Goal: Task Accomplishment & Management: Use online tool/utility

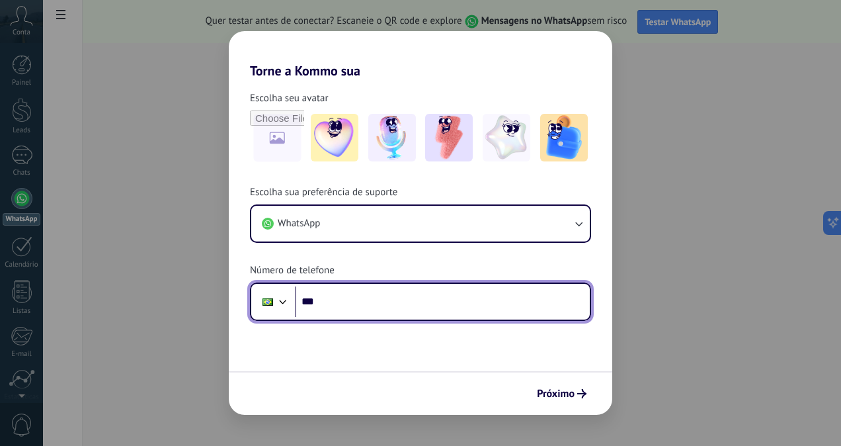
click at [383, 298] on input "***" at bounding box center [442, 301] width 295 height 30
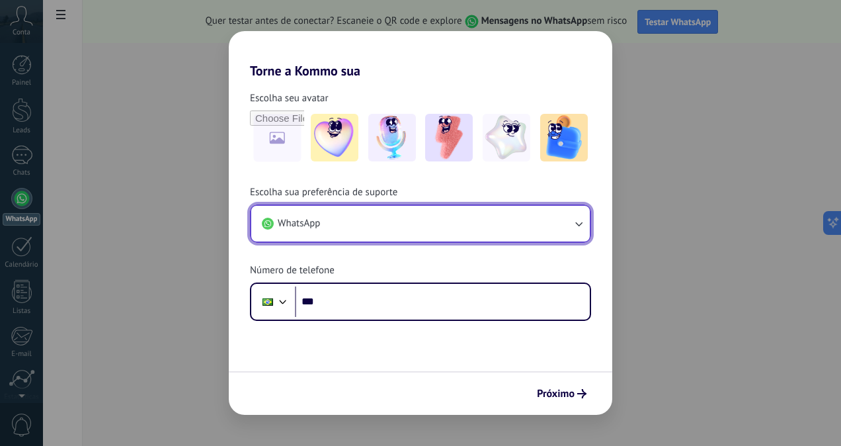
click at [396, 223] on button "WhatsApp" at bounding box center [420, 224] width 338 height 36
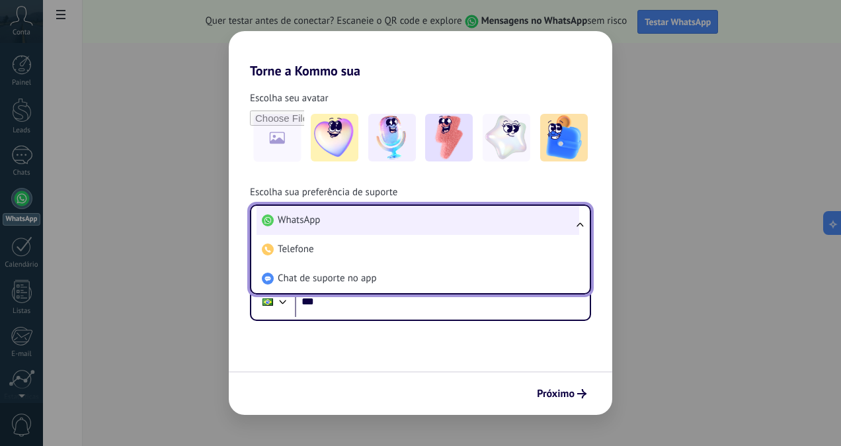
click at [380, 225] on li "WhatsApp" at bounding box center [417, 220] width 323 height 29
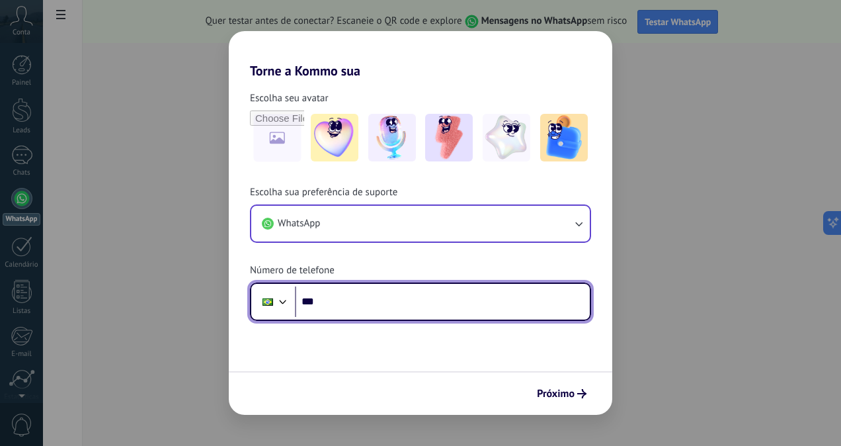
click at [371, 303] on input "***" at bounding box center [442, 301] width 295 height 30
type input "**********"
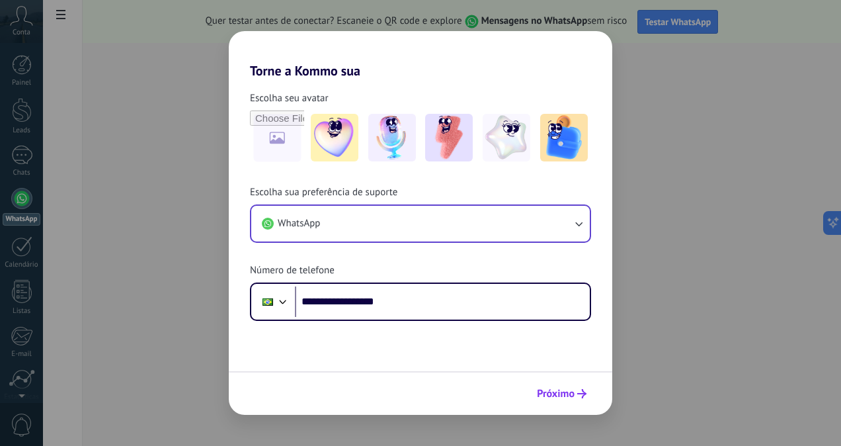
click at [539, 395] on span "Próximo" at bounding box center [556, 393] width 38 height 9
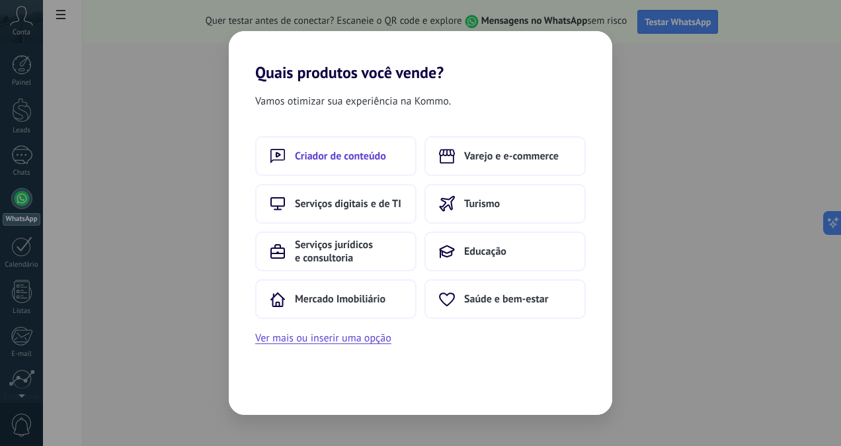
click at [380, 169] on button "Criador de conteúdo" at bounding box center [335, 156] width 161 height 40
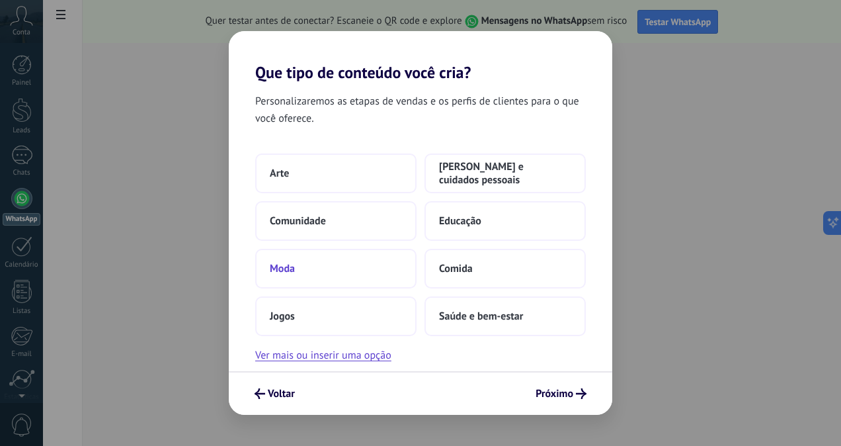
click at [371, 277] on button "Moda" at bounding box center [335, 269] width 161 height 40
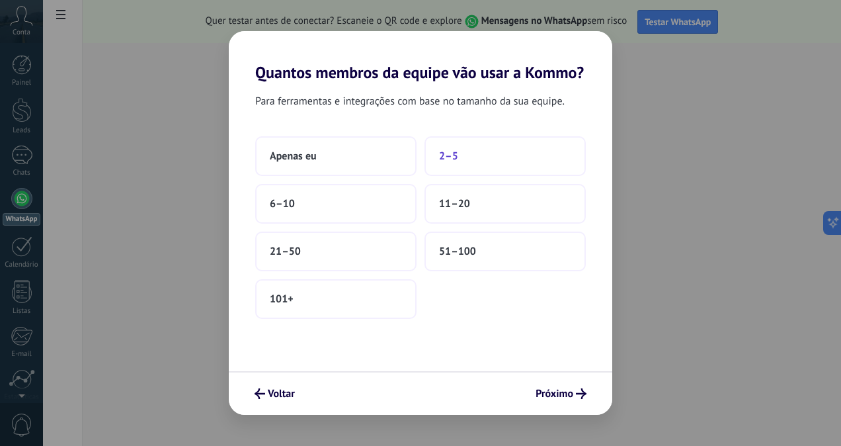
click at [465, 151] on button "2–5" at bounding box center [504, 156] width 161 height 40
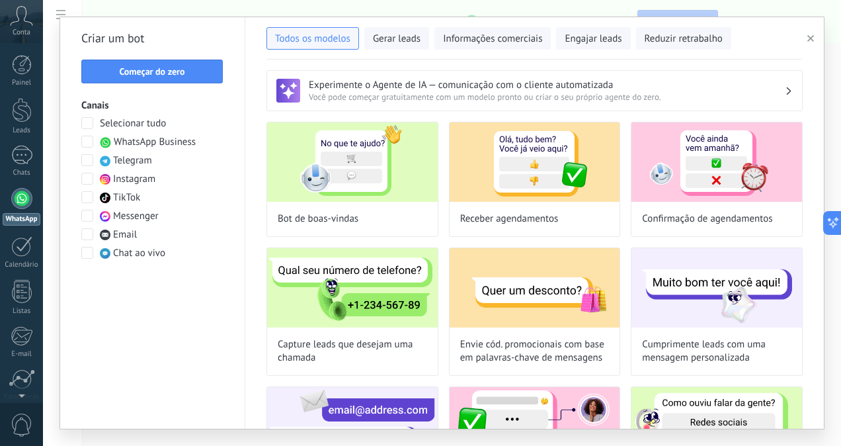
click at [812, 36] on icon "button" at bounding box center [810, 38] width 7 height 7
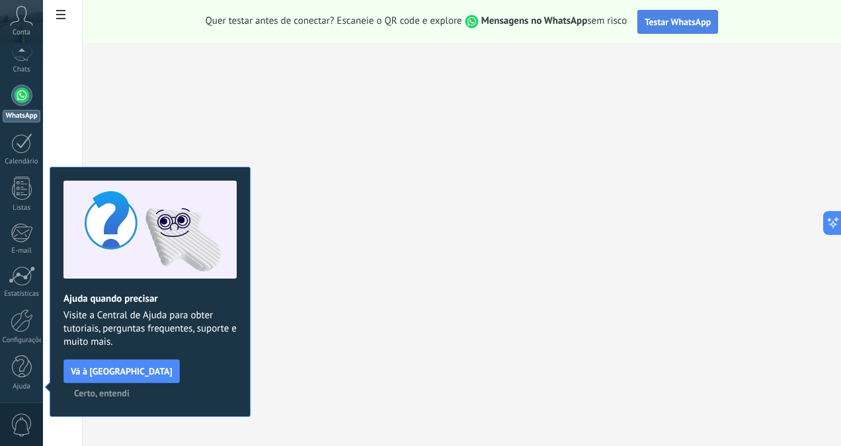
click at [683, 27] on button "Testar WhatsApp" at bounding box center [677, 22] width 81 height 24
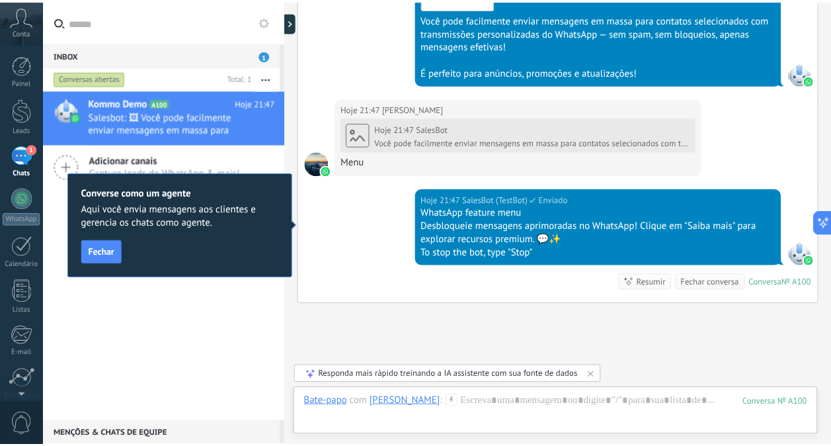
scroll to position [1077, 0]
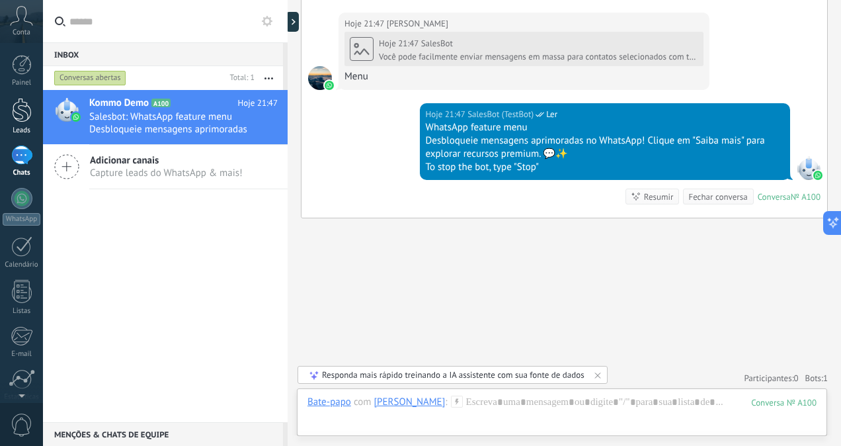
click at [28, 110] on div at bounding box center [22, 110] width 20 height 24
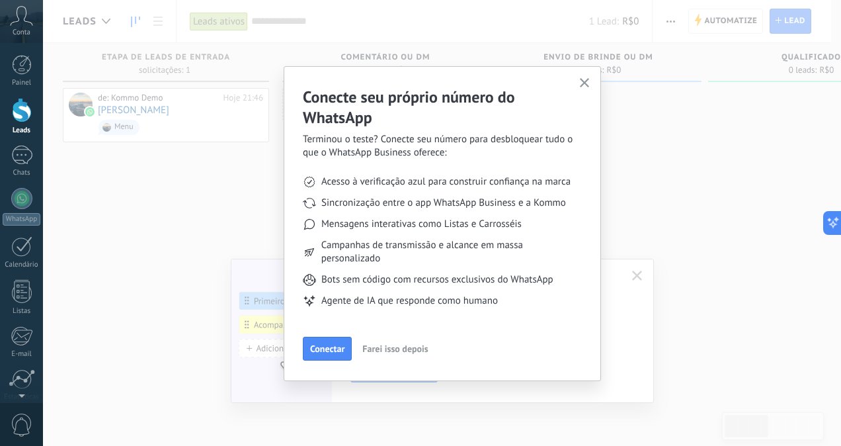
click at [582, 75] on button "button" at bounding box center [584, 84] width 17 height 18
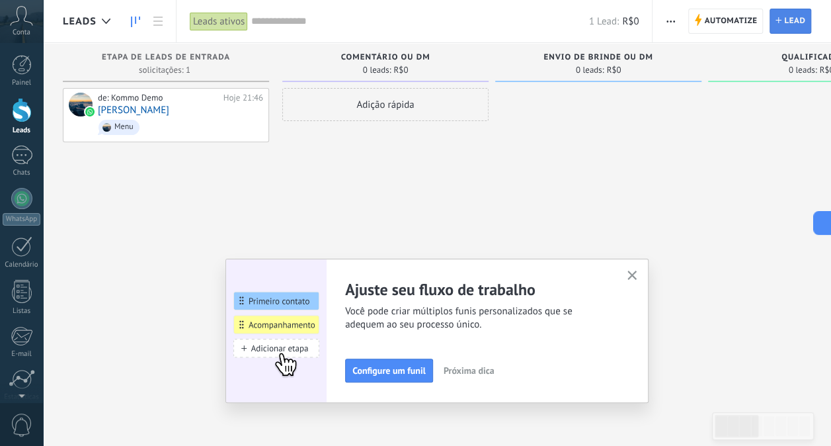
click at [802, 26] on span "Lead" at bounding box center [794, 21] width 21 height 24
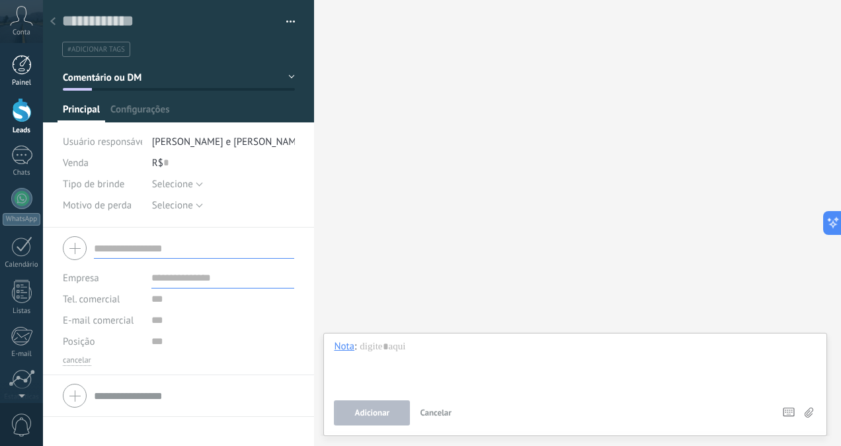
click at [32, 70] on link "Painel" at bounding box center [21, 71] width 43 height 32
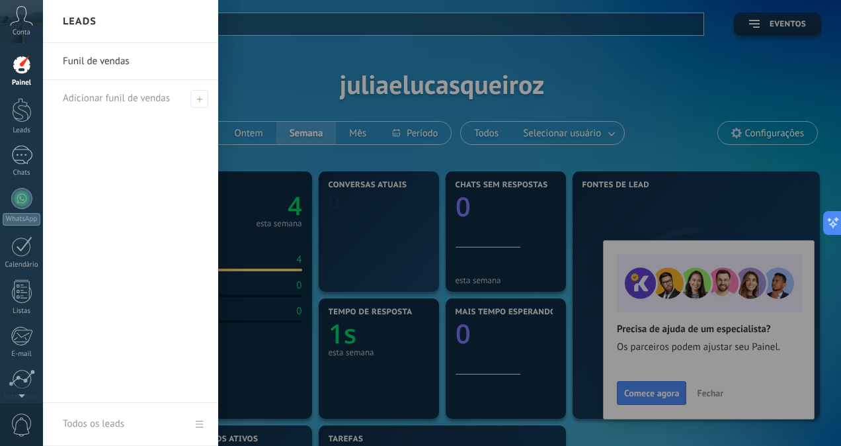
click at [20, 26] on div "Conta" at bounding box center [21, 21] width 43 height 43
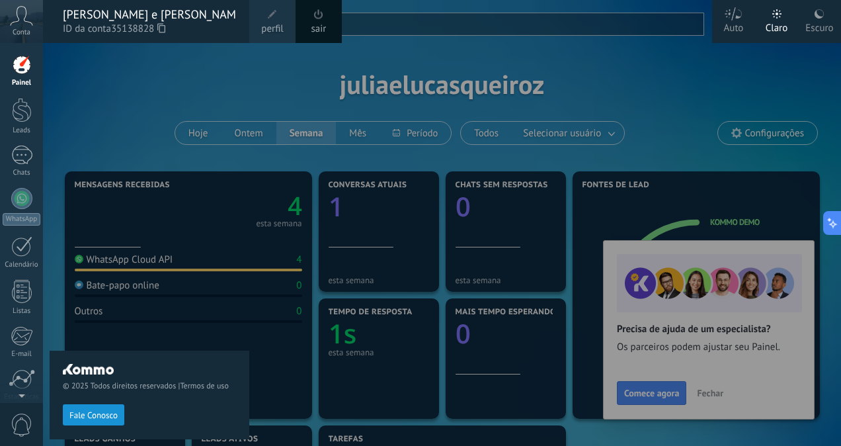
click at [24, 20] on icon at bounding box center [21, 16] width 23 height 20
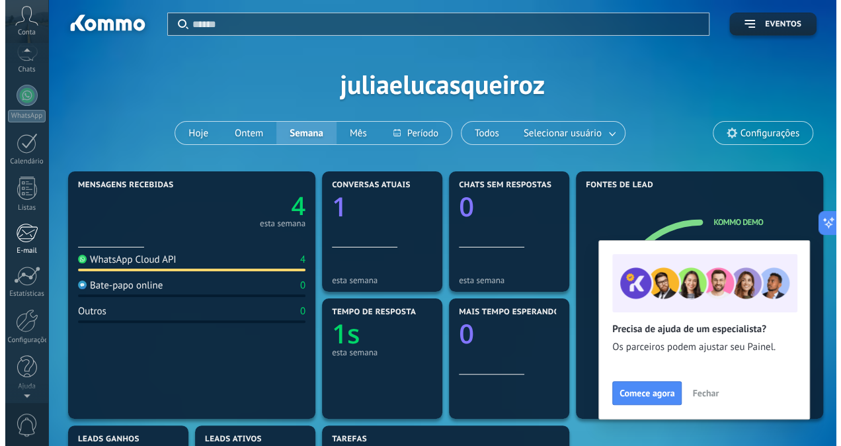
scroll to position [103, 0]
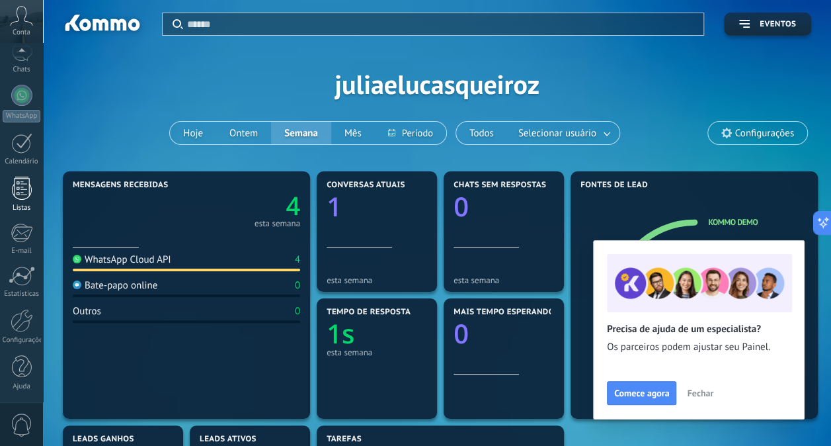
click at [25, 189] on div at bounding box center [22, 187] width 20 height 23
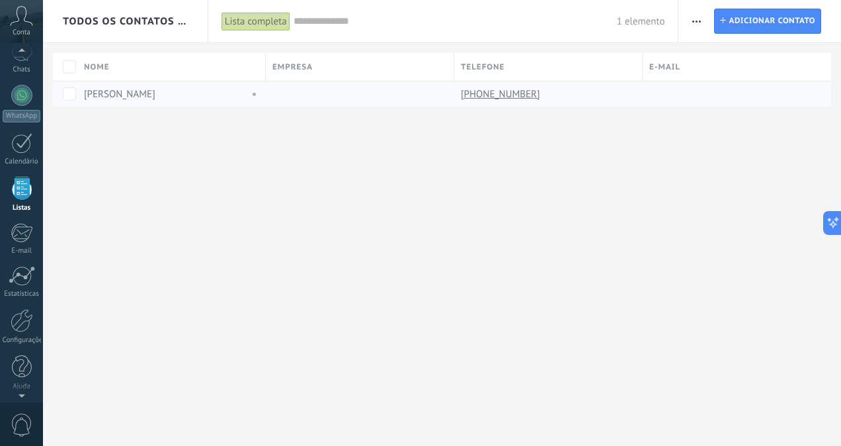
scroll to position [81, 0]
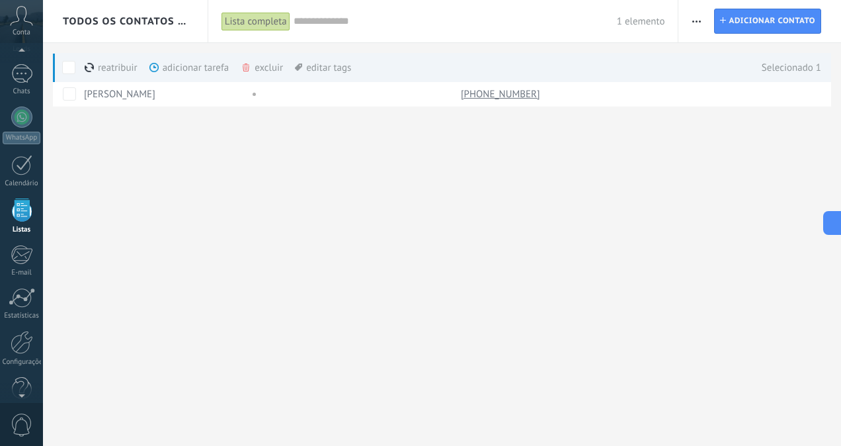
click at [151, 122] on div "Todos os contatos e Empresas Lista completa Aplicar 1 elemento Lista completa C…" at bounding box center [442, 74] width 798 height 149
click at [785, 16] on span "Adicionar contato" at bounding box center [771, 21] width 87 height 24
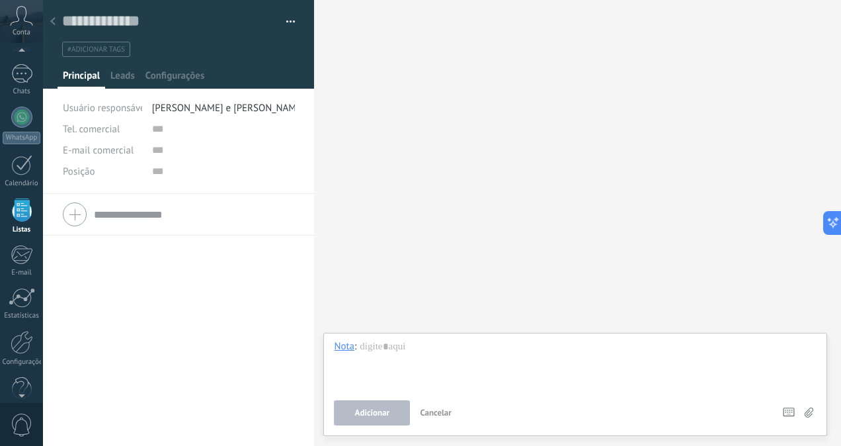
scroll to position [103, 0]
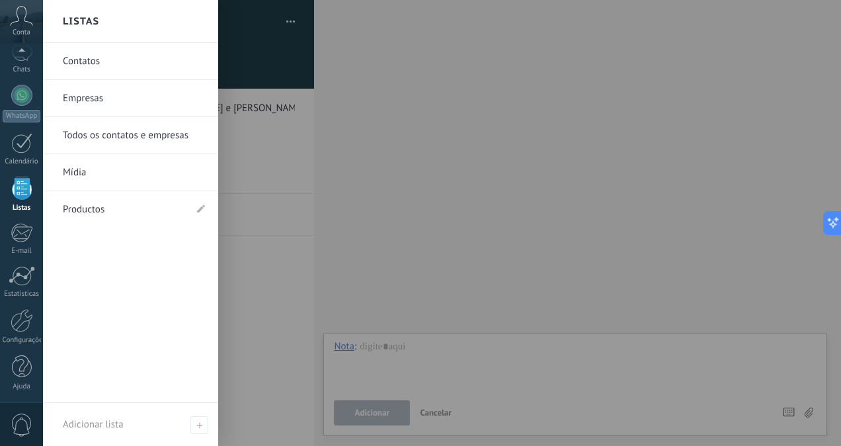
click at [19, 187] on div at bounding box center [22, 187] width 20 height 23
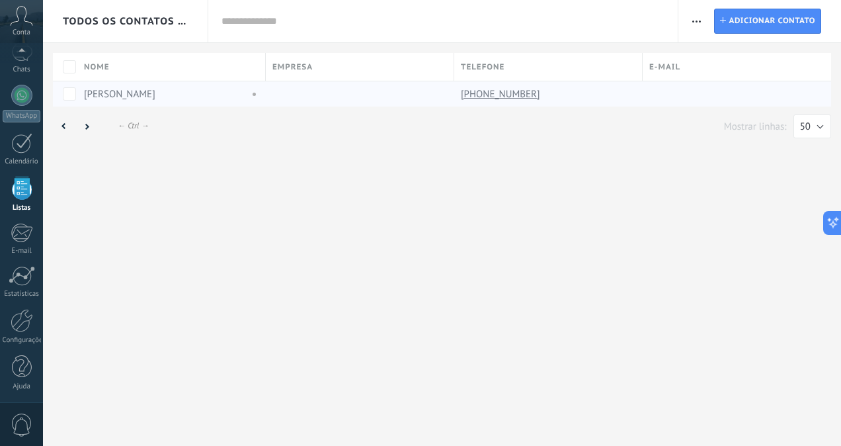
scroll to position [81, 0]
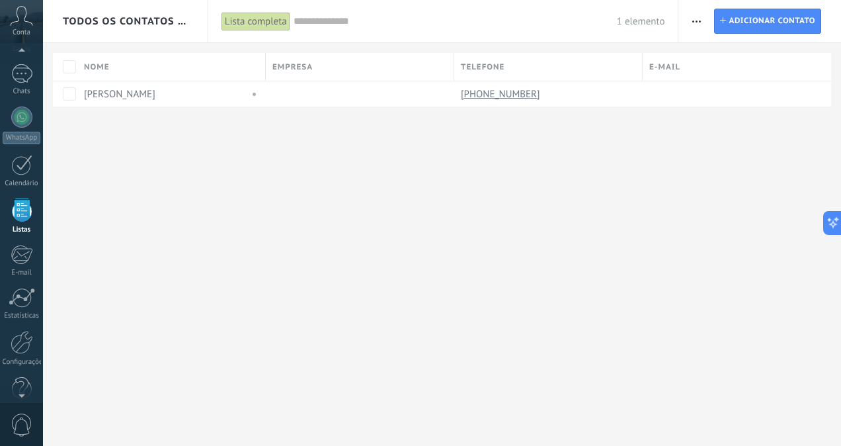
click at [693, 19] on span "button" at bounding box center [696, 21] width 9 height 25
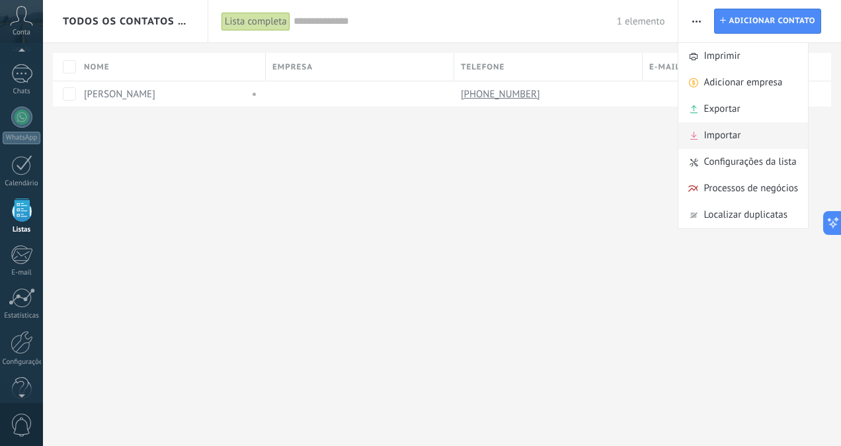
click at [761, 137] on div "Importar" at bounding box center [743, 135] width 130 height 26
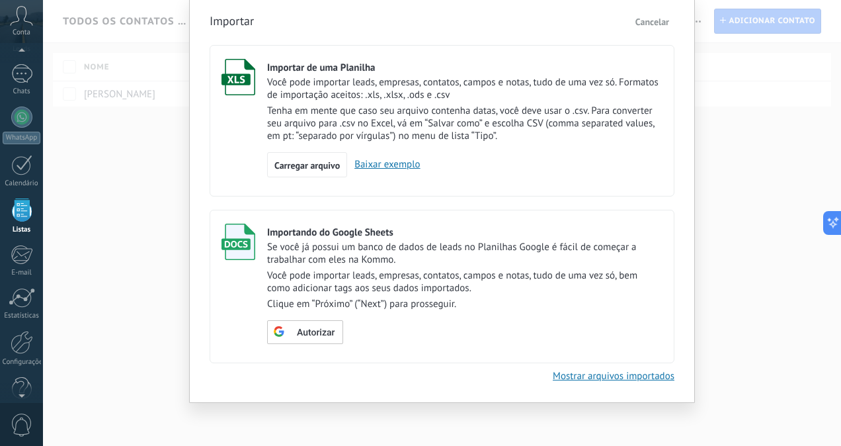
scroll to position [0, 0]
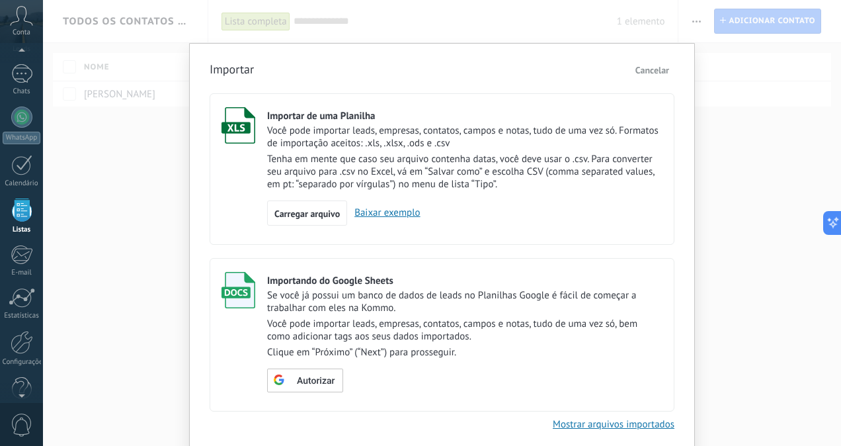
click at [401, 214] on link "Baixar exemplo" at bounding box center [383, 212] width 73 height 13
click at [840, 214] on html ".abccls-1,.abccls-2{fill-rule:evenodd}.abccls-2{fill:#fff} .abfcls-1{fill:none}…" at bounding box center [420, 223] width 841 height 446
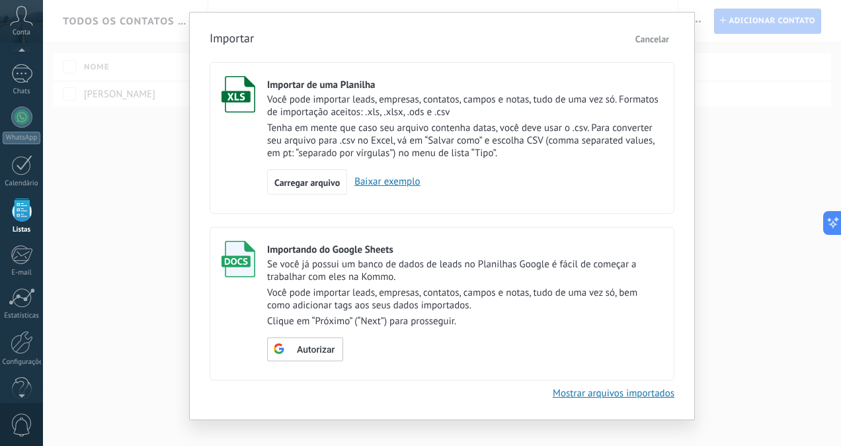
scroll to position [48, 0]
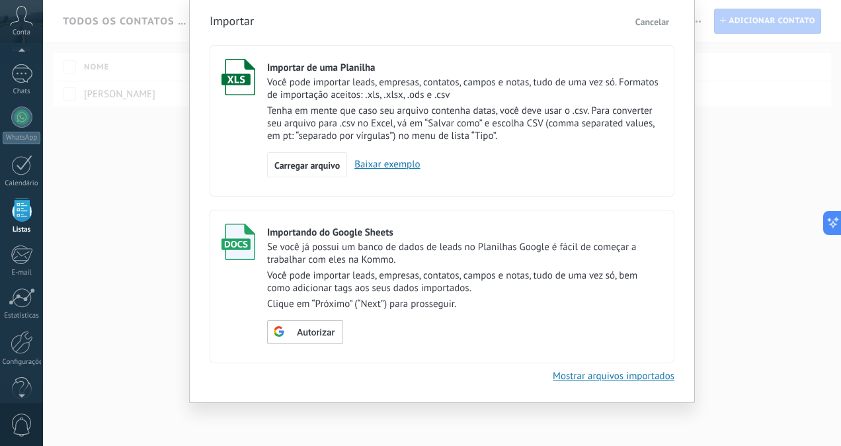
click at [707, 243] on div "Importar Cancelar Importar de uma Planilha Você pode importar leads, empresas, …" at bounding box center [442, 223] width 798 height 446
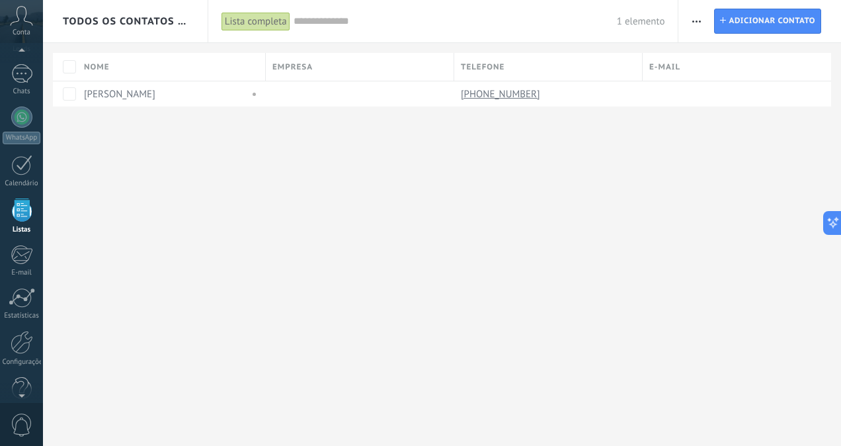
click at [140, 29] on div "Todos os contatos e Empresas" at bounding box center [126, 21] width 126 height 42
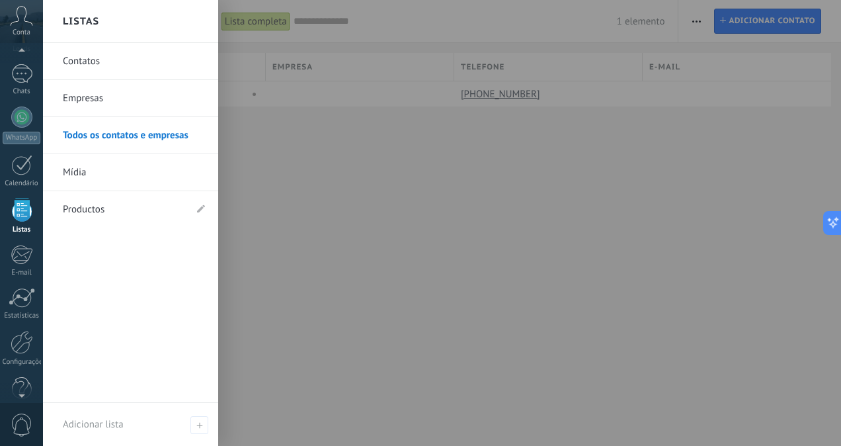
click at [325, 167] on div at bounding box center [463, 223] width 841 height 446
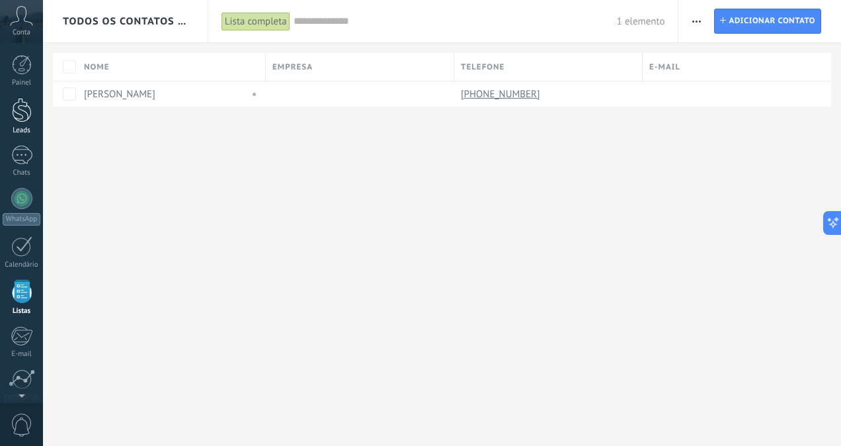
click at [28, 114] on div at bounding box center [22, 110] width 20 height 24
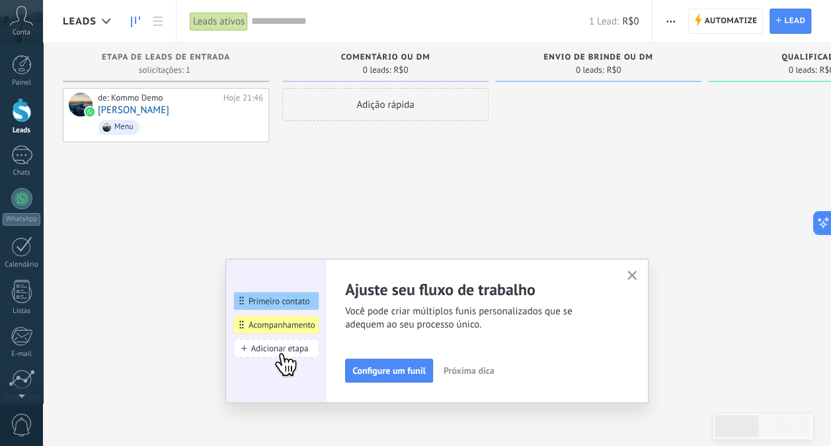
click at [633, 270] on button "button" at bounding box center [632, 276] width 17 height 18
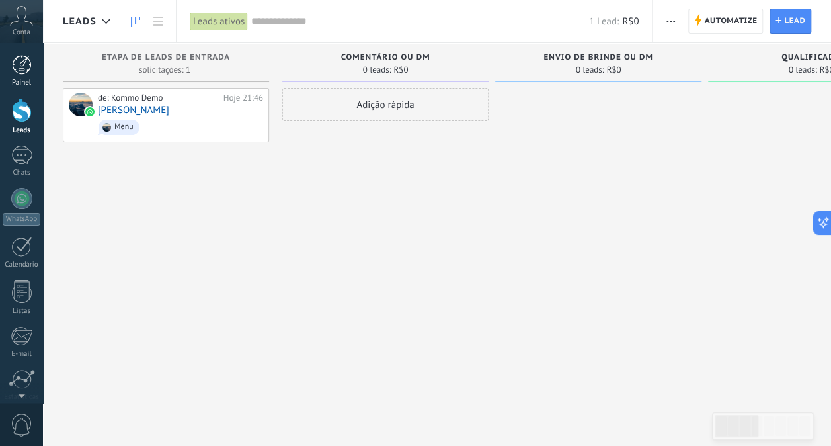
click at [27, 59] on div at bounding box center [22, 65] width 20 height 20
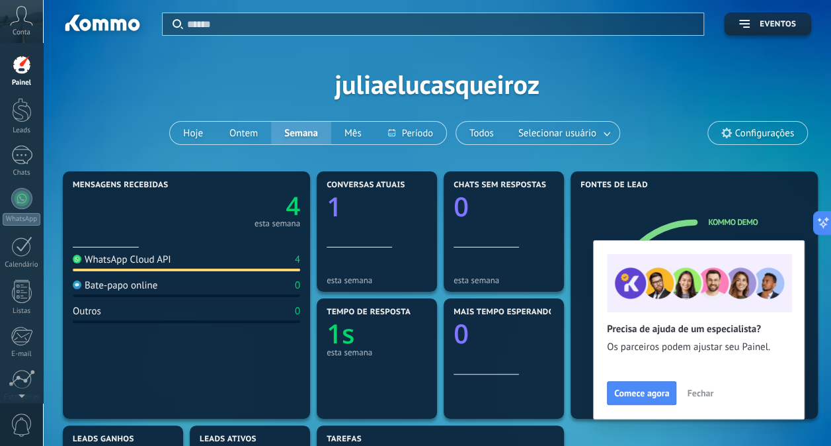
click at [28, 19] on icon at bounding box center [21, 16] width 23 height 20
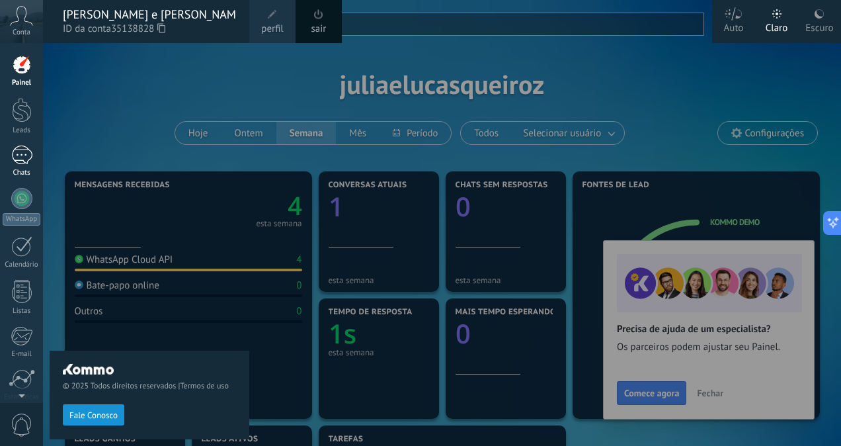
click at [24, 159] on div "1" at bounding box center [21, 154] width 21 height 19
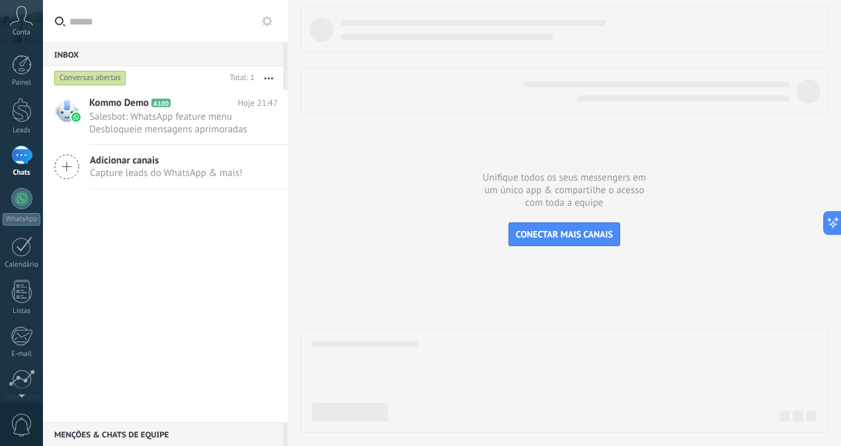
click at [279, 31] on label at bounding box center [165, 21] width 245 height 43
click at [277, 31] on input "text" at bounding box center [173, 21] width 208 height 42
click at [272, 25] on button at bounding box center [267, 21] width 16 height 16
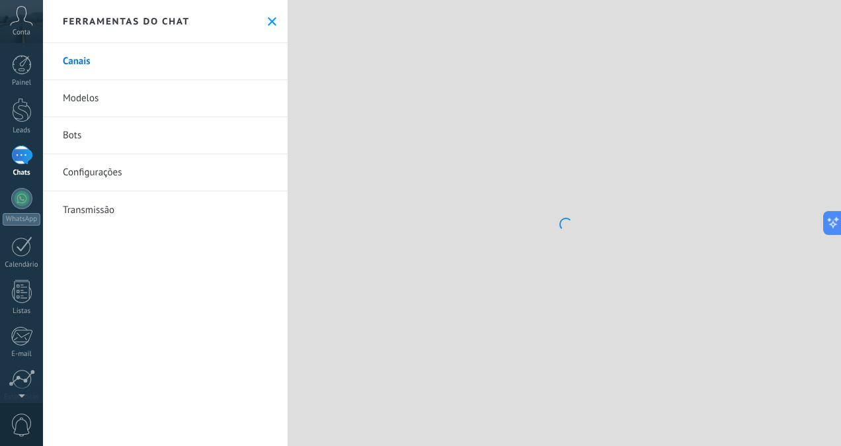
click at [272, 25] on button at bounding box center [271, 21] width 11 height 11
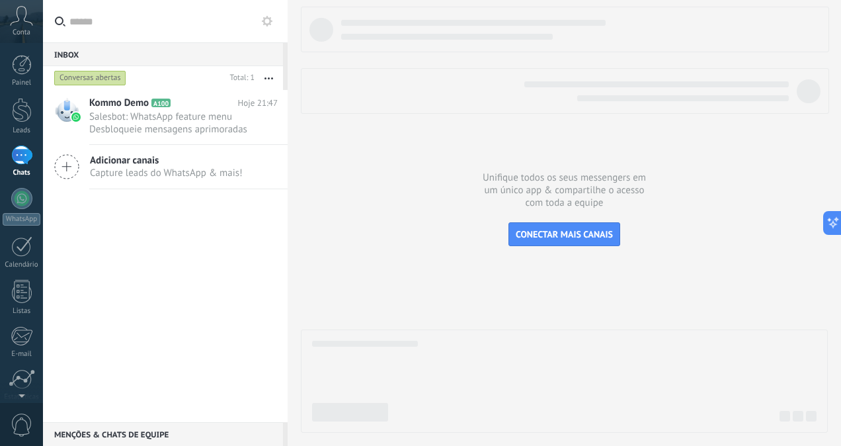
click at [271, 26] on button at bounding box center [267, 21] width 16 height 16
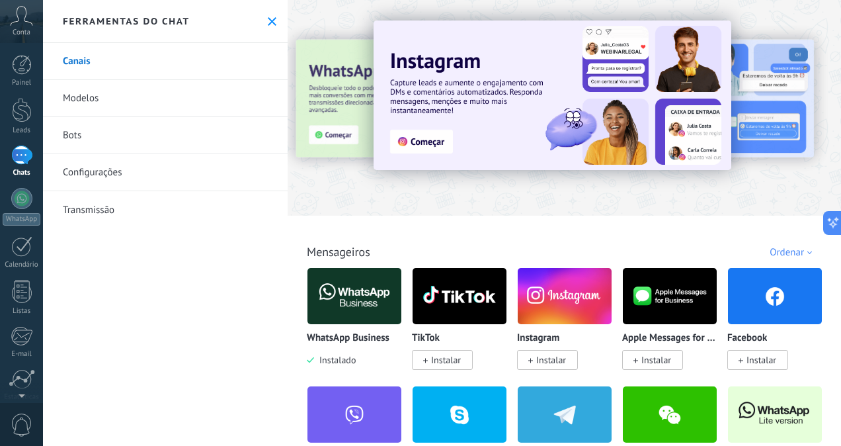
click at [270, 25] on use at bounding box center [272, 21] width 9 height 9
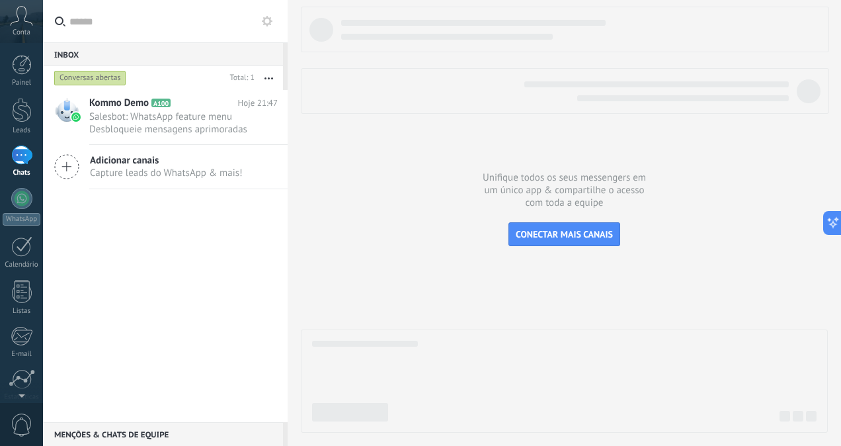
click at [264, 22] on use at bounding box center [267, 21] width 11 height 11
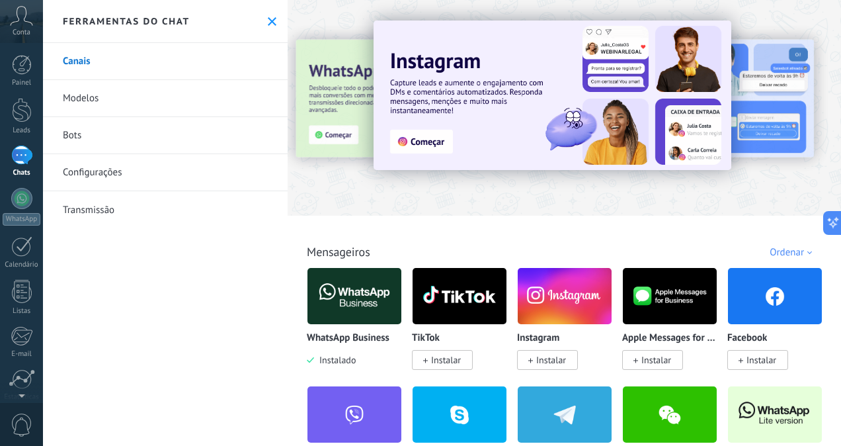
scroll to position [132, 0]
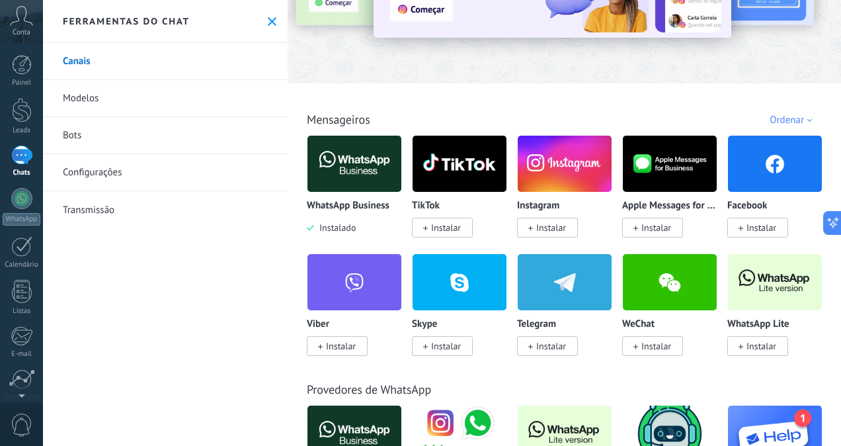
click at [370, 176] on img at bounding box center [354, 164] width 94 height 64
click at [86, 206] on link "Transmissão" at bounding box center [165, 209] width 245 height 37
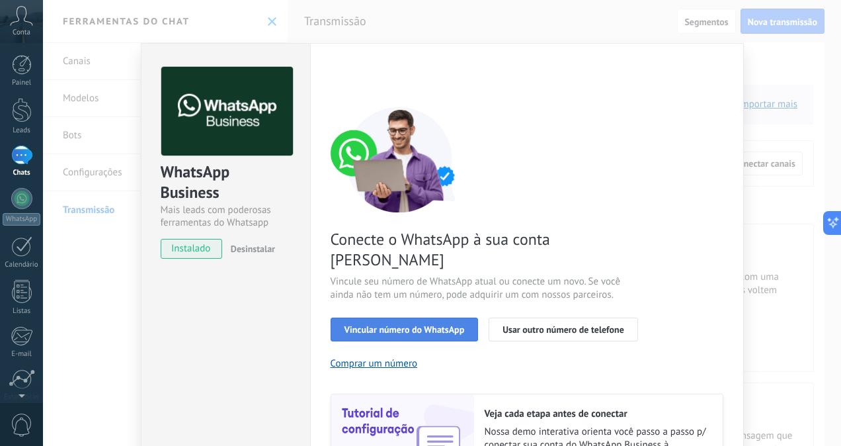
click at [441, 325] on span "Vincular número do WhatsApp" at bounding box center [404, 329] width 120 height 9
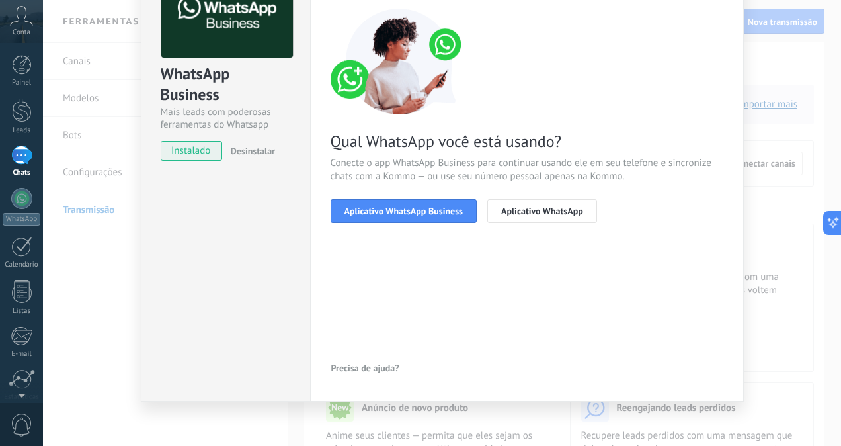
scroll to position [102, 0]
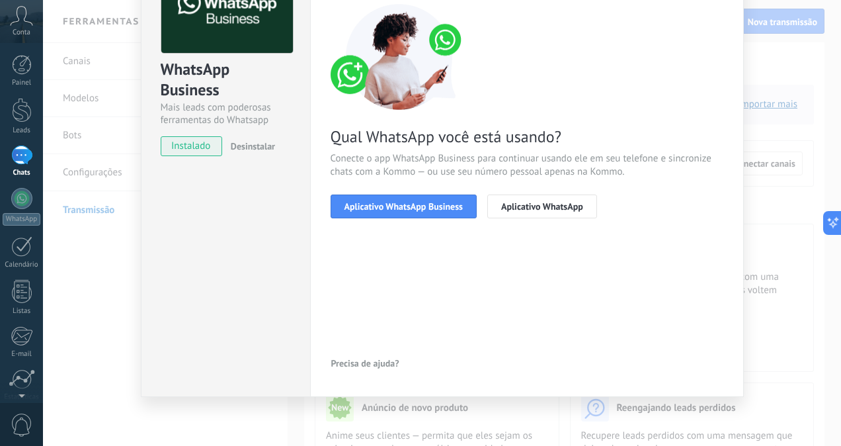
click at [418, 217] on div "< Voltar 1 Selecionar aplicativo 2 Conectar Facebook 3 Finalizar configuração Q…" at bounding box center [527, 99] width 393 height 270
click at [420, 212] on button "Aplicativo WhatsApp Business" at bounding box center [404, 206] width 146 height 24
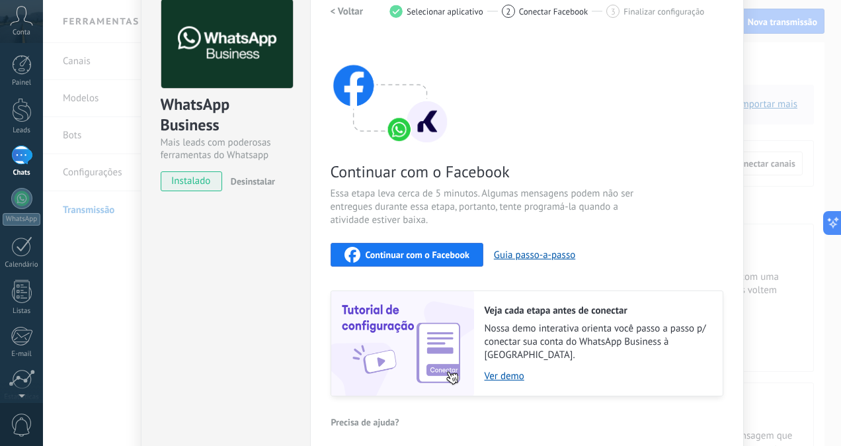
scroll to position [0, 0]
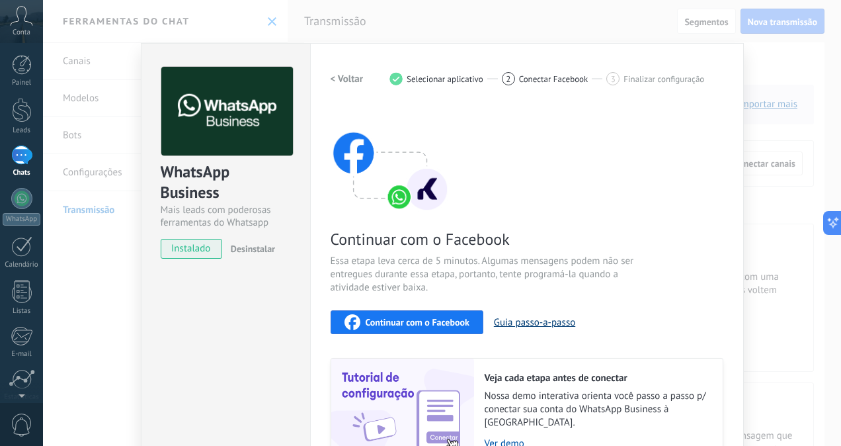
click at [537, 319] on button "Guia passo-a-passo" at bounding box center [534, 322] width 81 height 13
click at [106, 265] on div "WhatsApp Business Mais leads com poderosas ferramentas do Whatsapp instalado De…" at bounding box center [442, 223] width 798 height 446
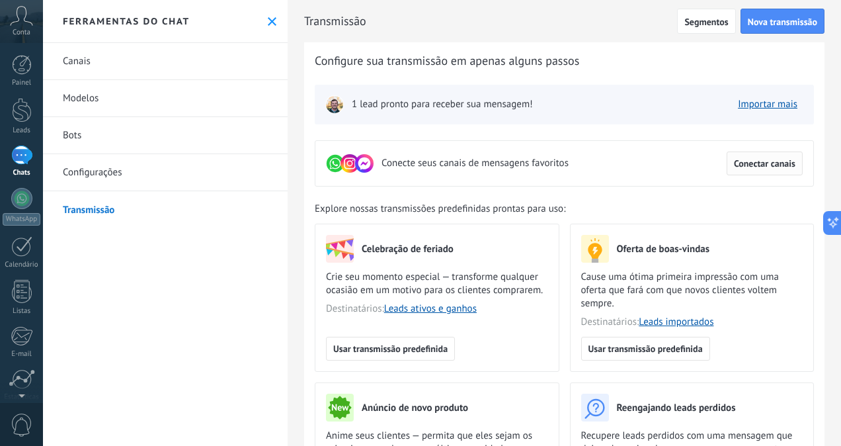
click at [767, 159] on span "Conectar canais" at bounding box center [764, 163] width 61 height 9
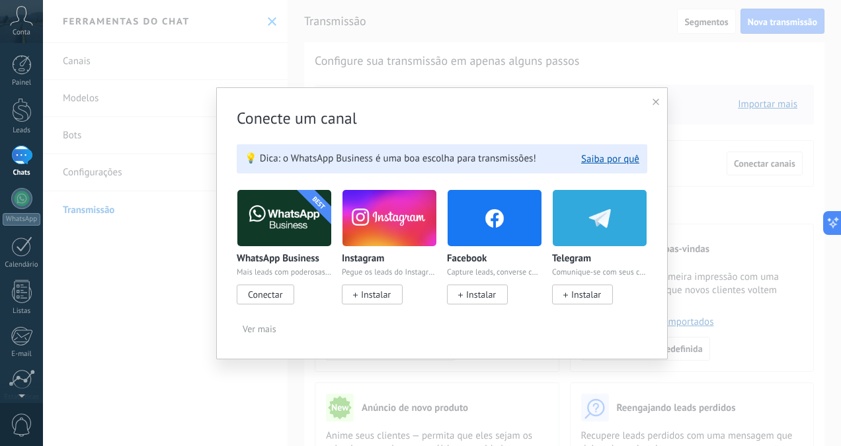
click at [264, 330] on span "Ver mais" at bounding box center [260, 328] width 34 height 9
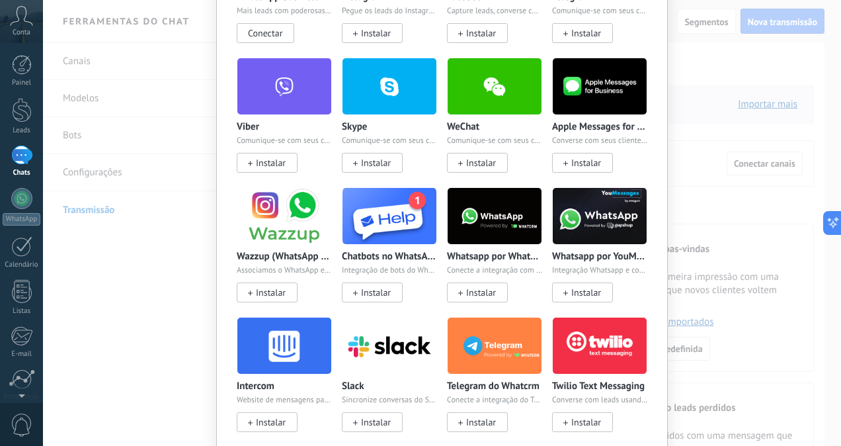
scroll to position [34, 0]
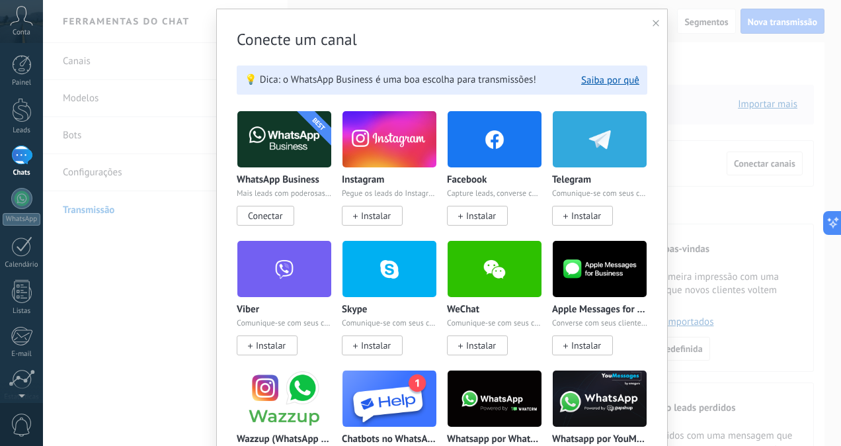
click at [268, 211] on span "Conectar" at bounding box center [265, 216] width 34 height 12
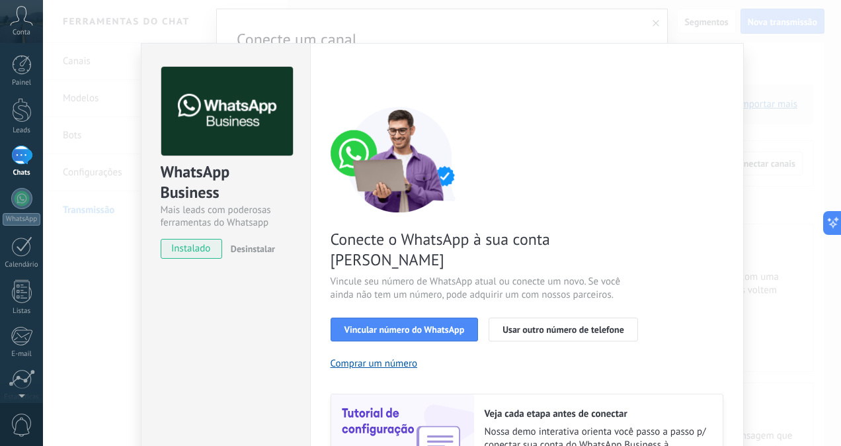
scroll to position [0, 0]
click at [433, 325] on span "Vincular número do WhatsApp" at bounding box center [404, 329] width 120 height 9
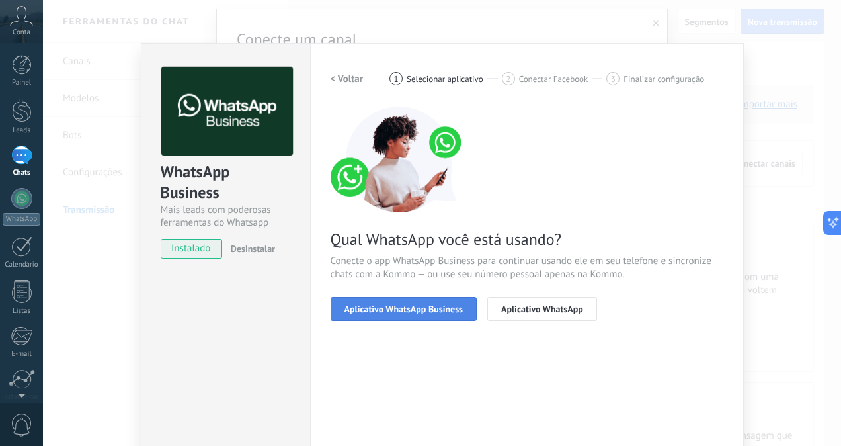
click at [426, 305] on span "Aplicativo WhatsApp Business" at bounding box center [403, 308] width 118 height 9
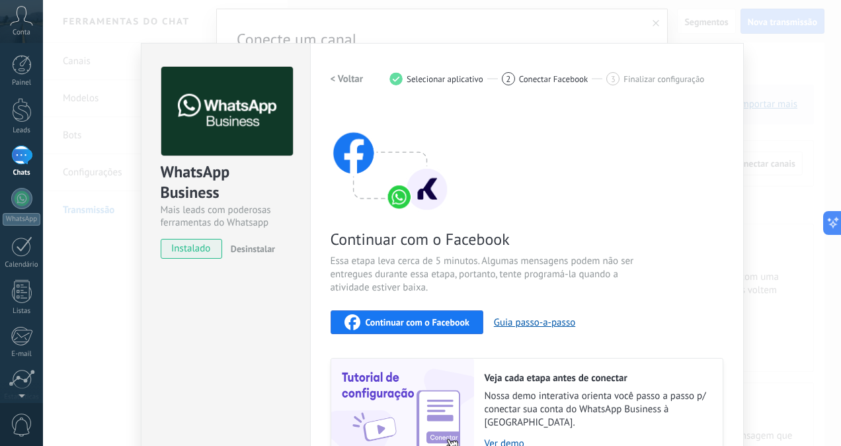
scroll to position [115, 0]
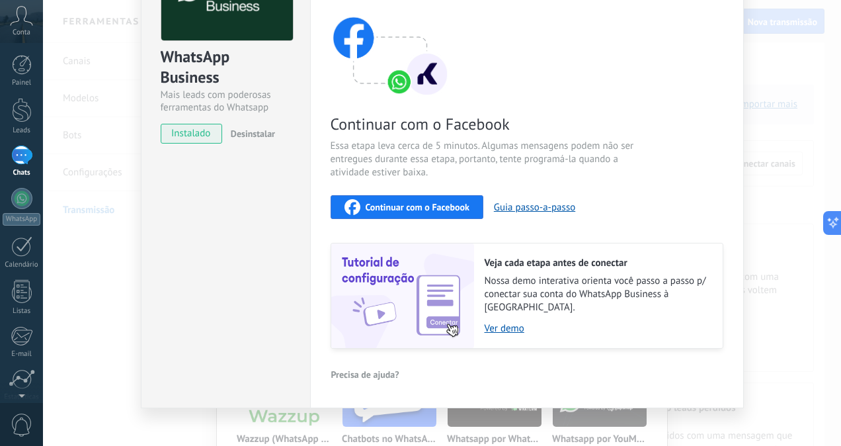
click at [435, 204] on span "Continuar com o Facebook" at bounding box center [418, 206] width 104 height 9
